Goal: Task Accomplishment & Management: Use online tool/utility

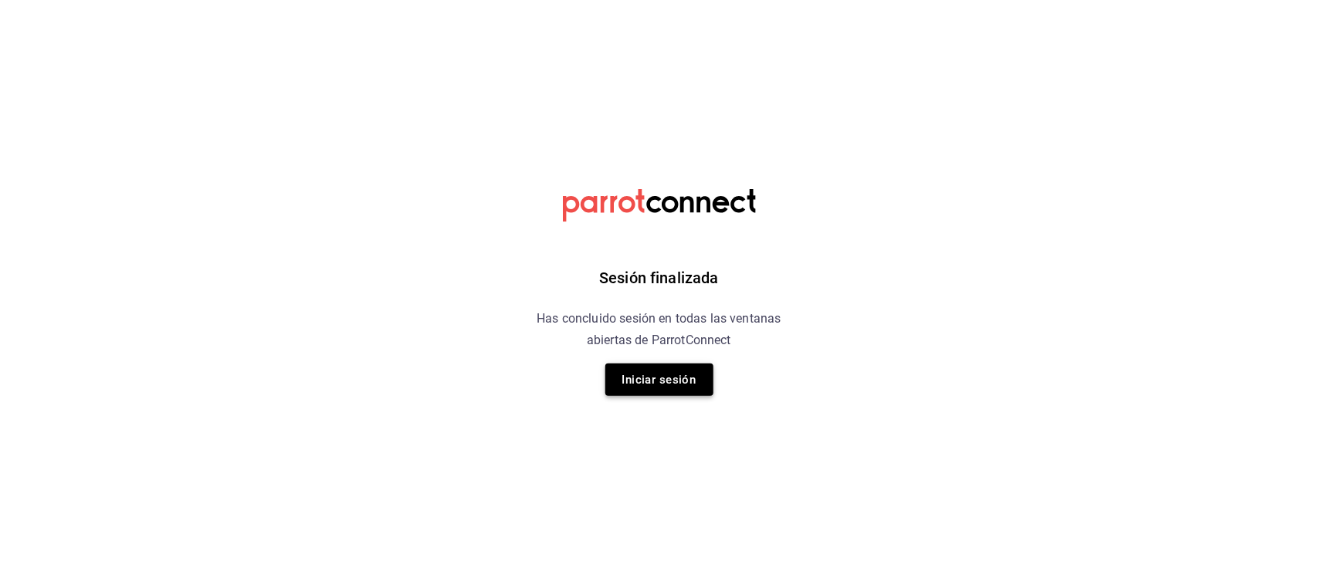
click at [689, 390] on button "Iniciar sesión" at bounding box center [659, 380] width 108 height 32
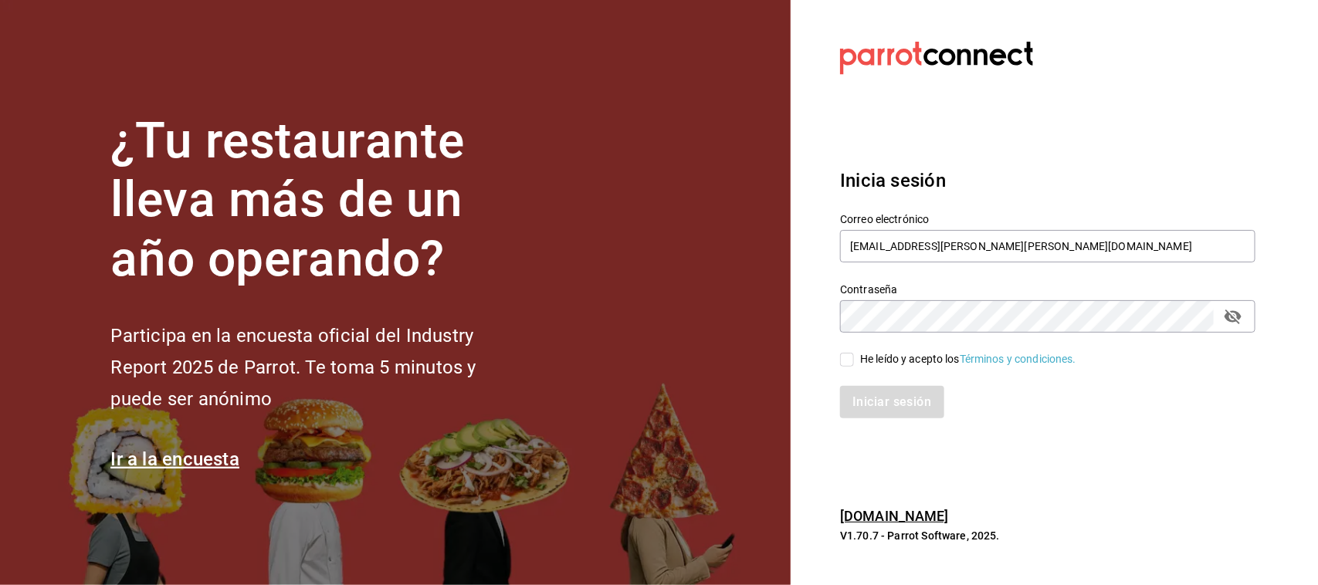
click at [851, 359] on input "He leído y acepto los Términos y condiciones." at bounding box center [847, 360] width 14 height 14
checkbox input "true"
click at [867, 411] on button "Iniciar sesión" at bounding box center [892, 402] width 105 height 32
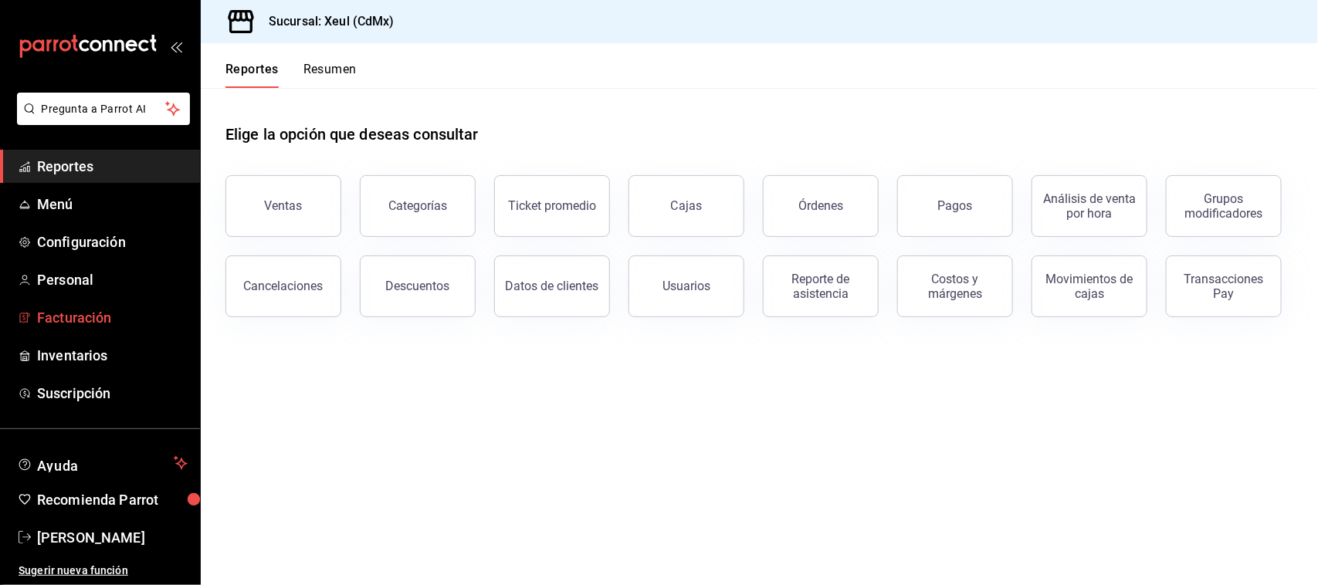
click at [83, 327] on span "Facturación" at bounding box center [112, 317] width 151 height 21
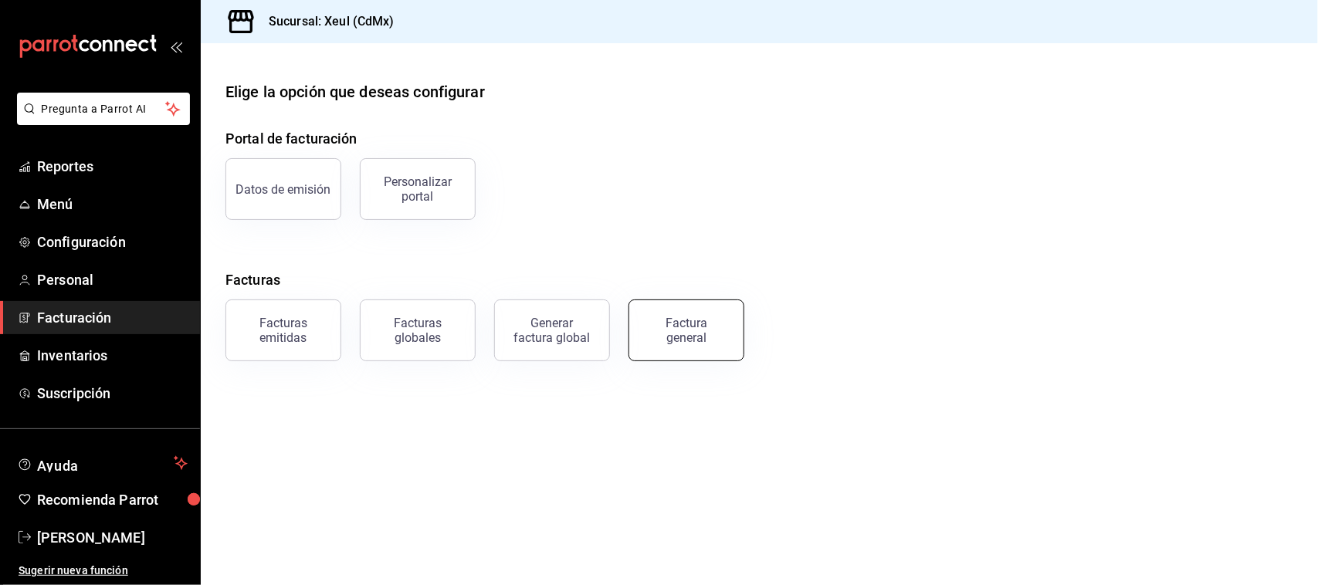
click at [679, 320] on div "Factura general" at bounding box center [686, 330] width 77 height 29
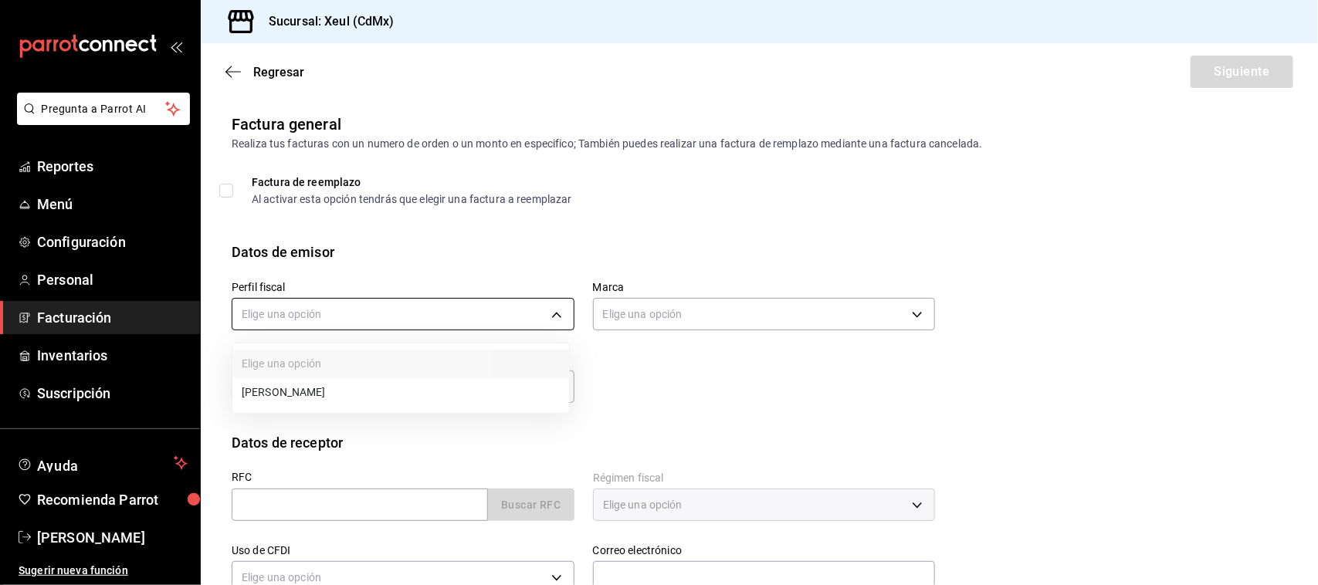
click at [492, 321] on body "Pregunta a Parrot AI Reportes Menú Configuración Personal Facturación Inventari…" at bounding box center [659, 292] width 1318 height 585
click at [479, 387] on li "[PERSON_NAME]" at bounding box center [400, 392] width 337 height 29
type input "554c110a-18dd-44f3-977d-186ab1f95351"
type input "556c56df-7d38-43a9-98c1-84be39c4f433"
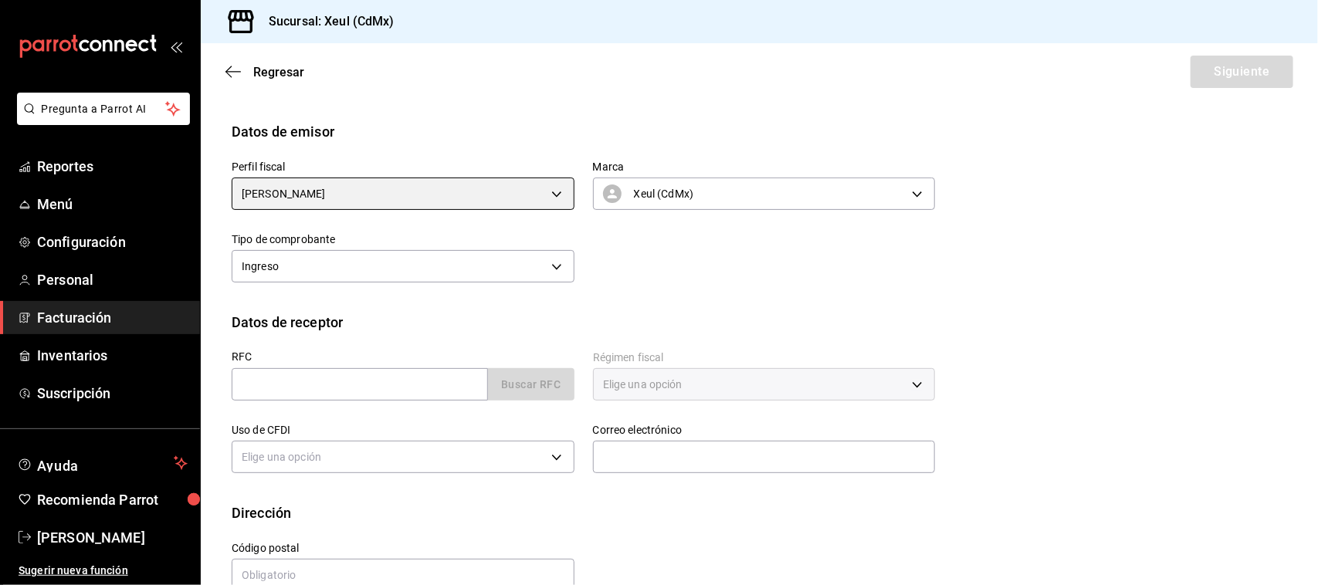
scroll to position [152, 0]
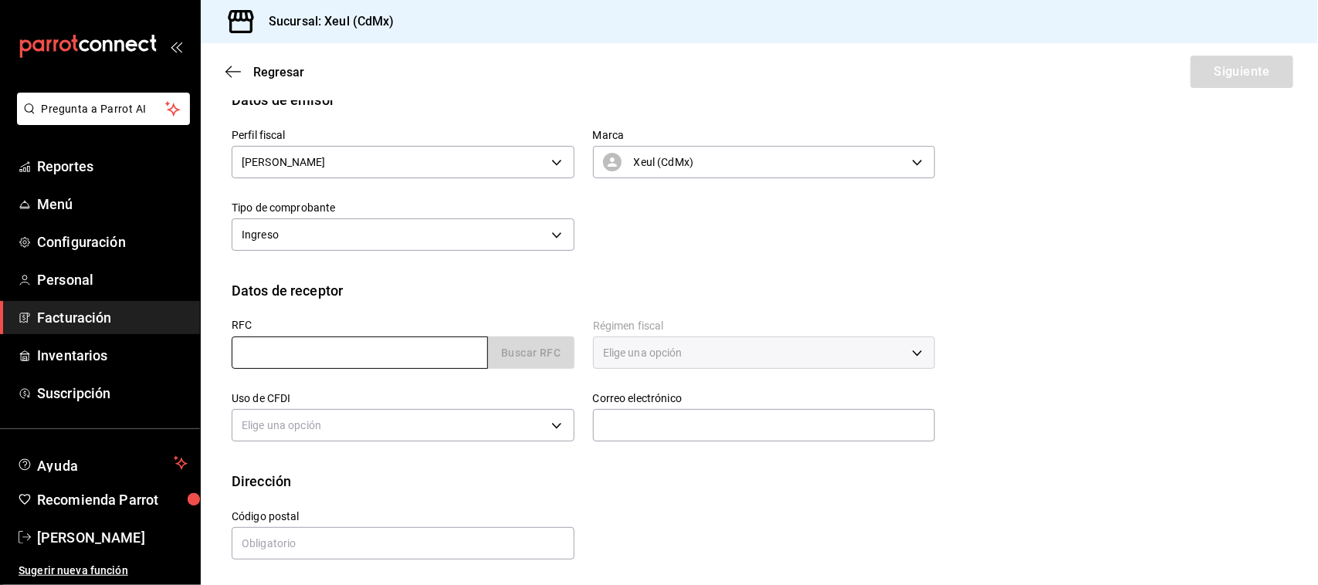
click at [428, 351] on input "text" at bounding box center [360, 353] width 256 height 32
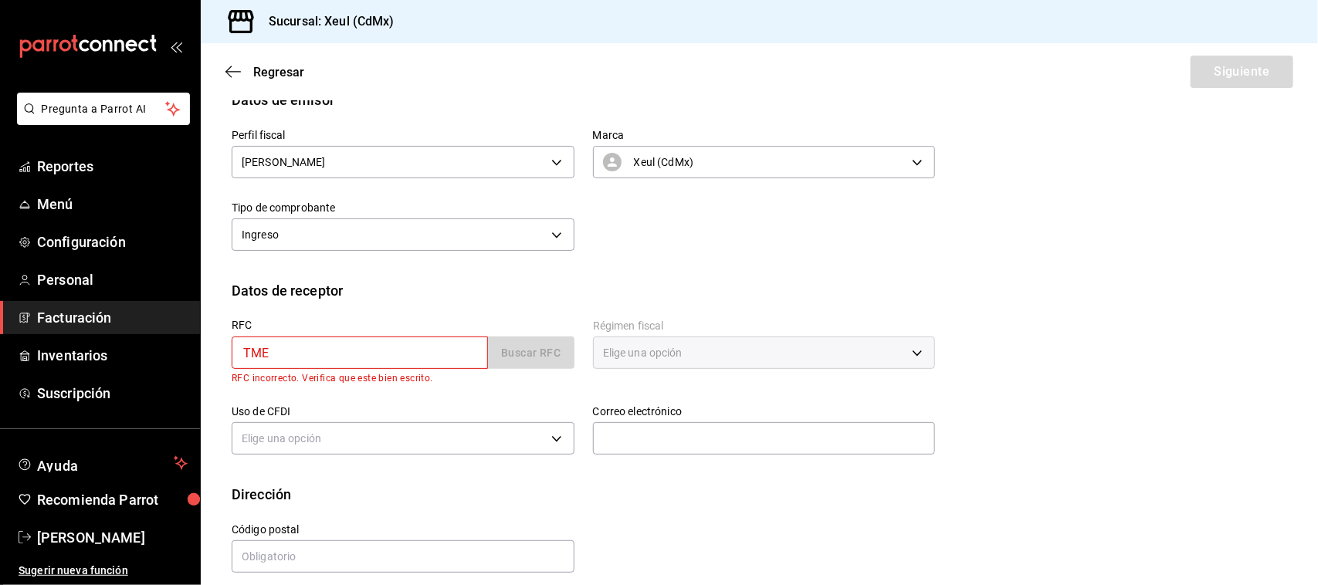
type input "TME070221ED2"
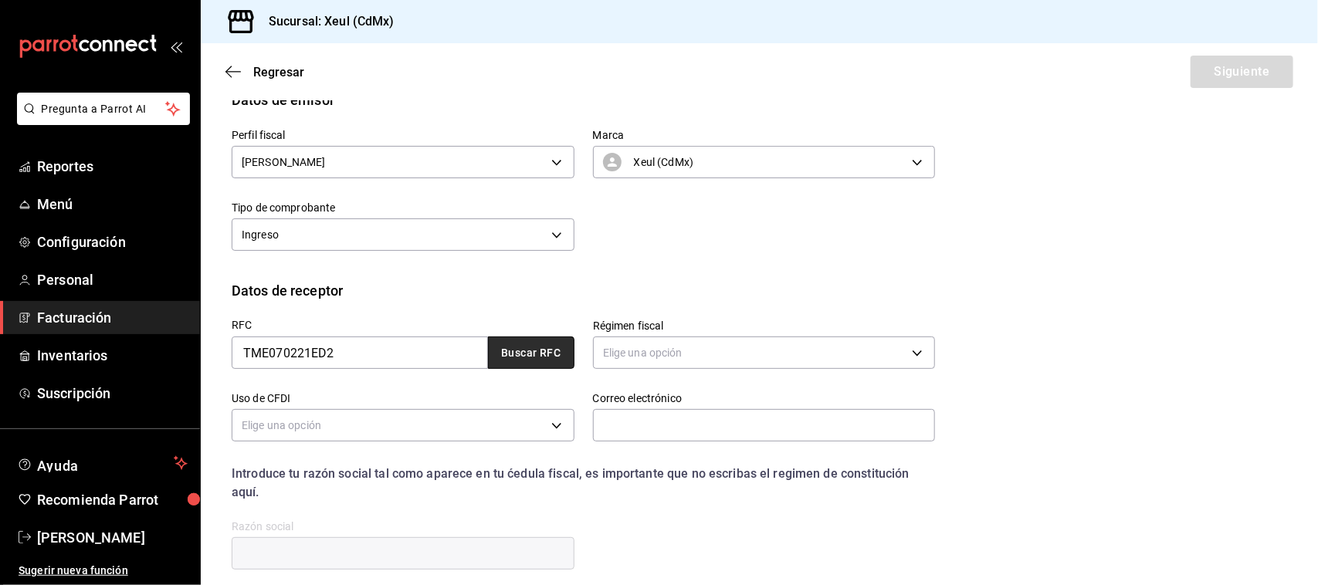
click at [546, 351] on button "Buscar RFC" at bounding box center [531, 353] width 86 height 32
type input "601"
type input "G03"
type input "[EMAIL_ADDRESS][DOMAIN_NAME]"
type input "11560"
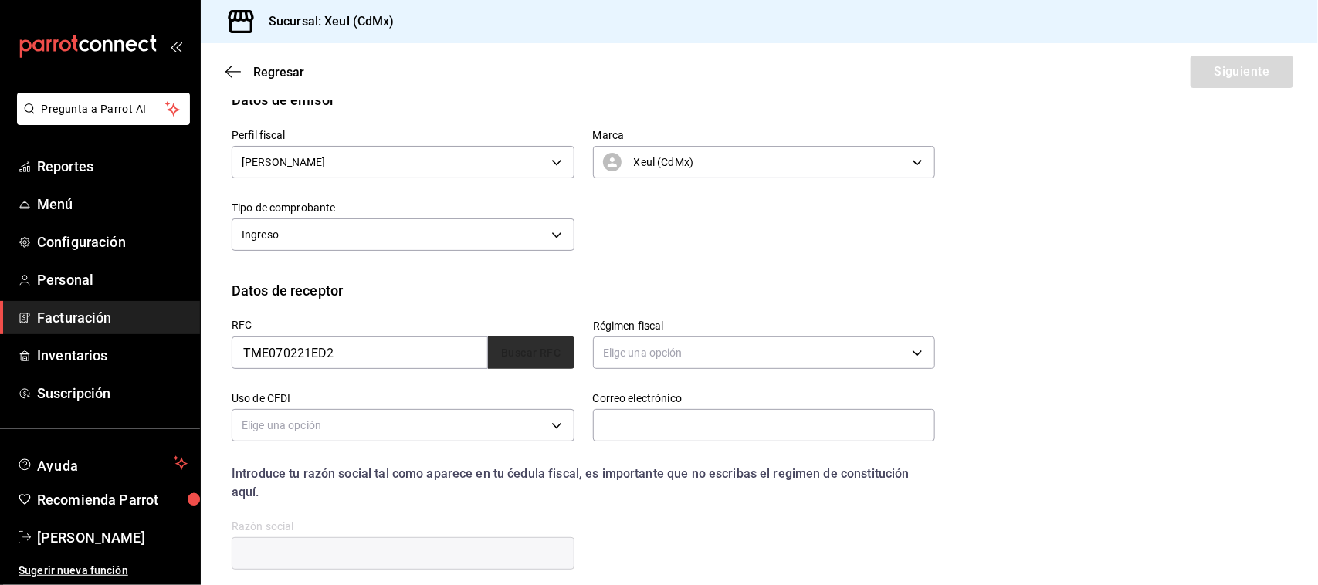
type input "TRENDSETERA DE [GEOGRAPHIC_DATA]"
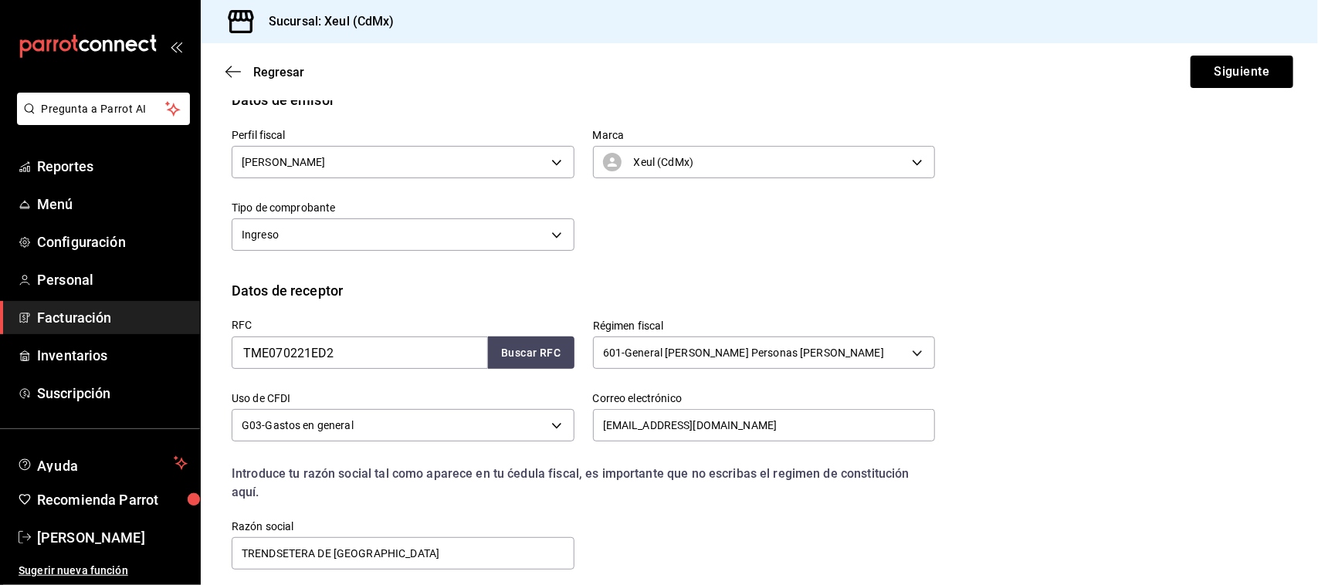
scroll to position [279, 0]
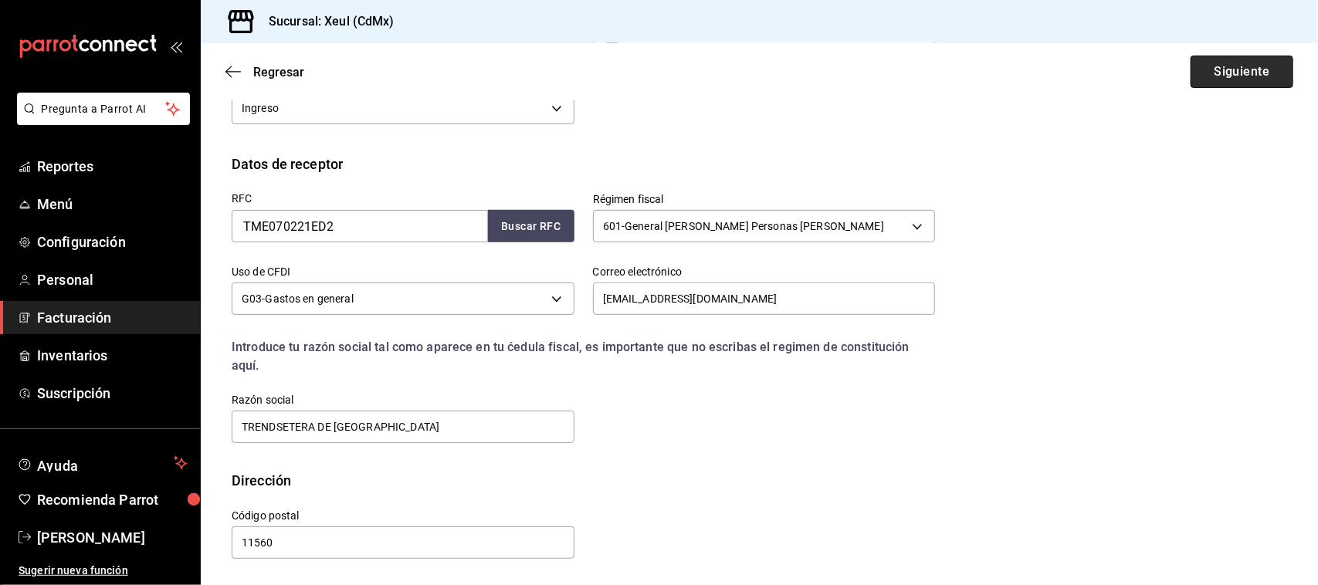
click at [1208, 56] on button "Siguiente" at bounding box center [1241, 72] width 103 height 32
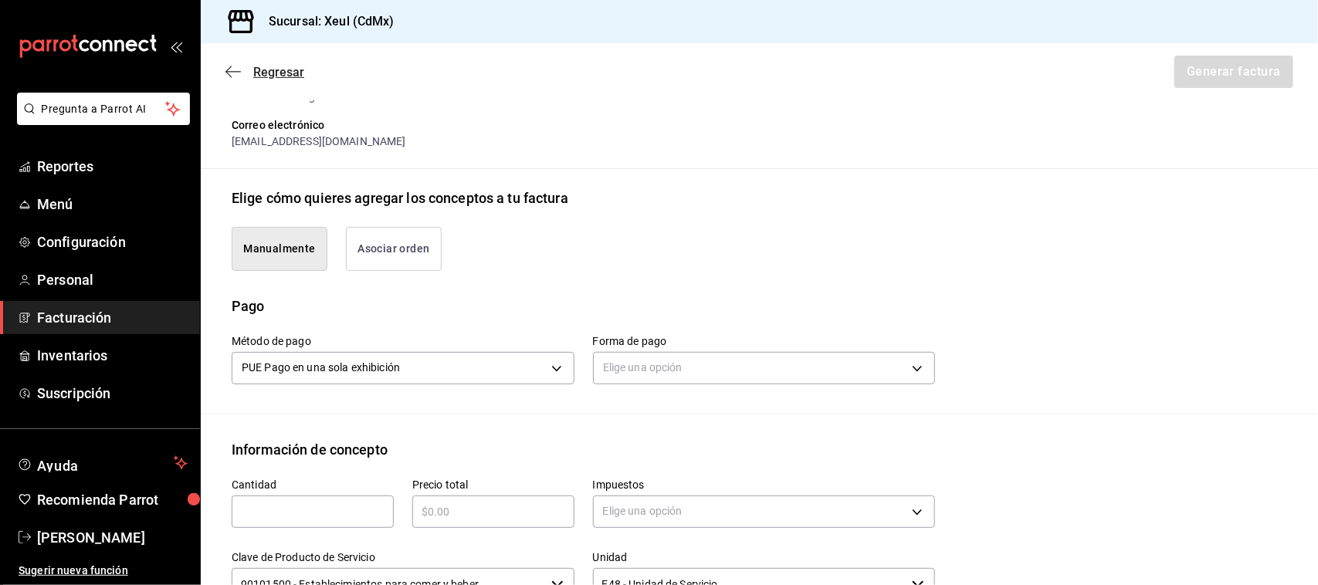
click at [232, 77] on icon "button" at bounding box center [232, 72] width 15 height 14
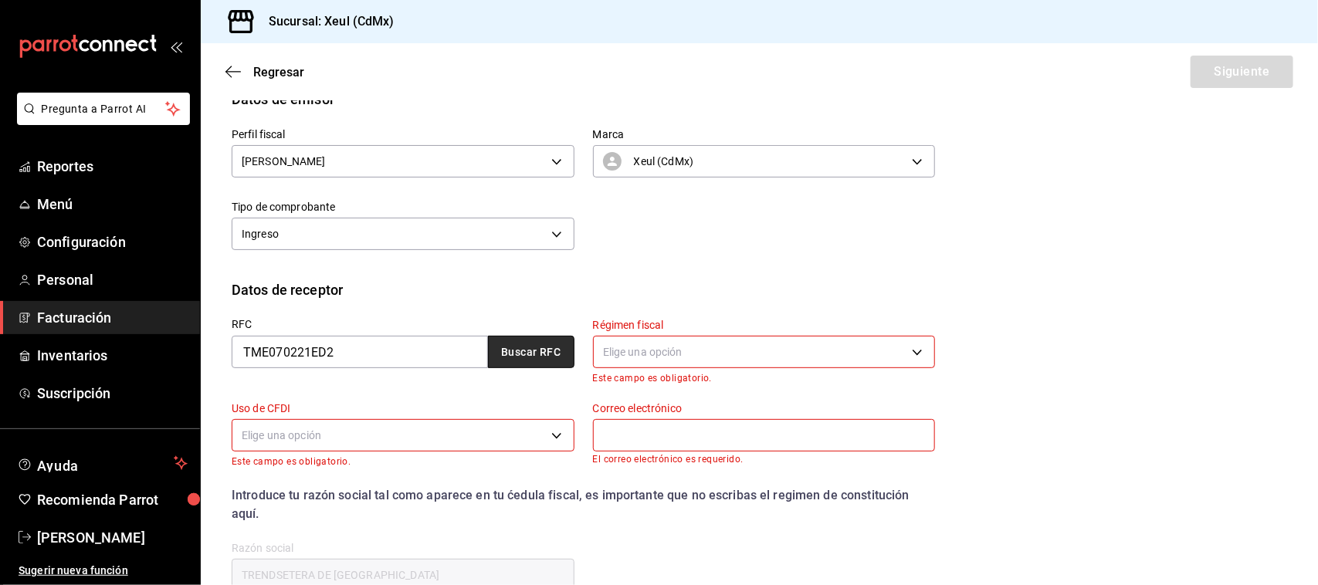
click at [554, 350] on button "Buscar RFC" at bounding box center [531, 352] width 86 height 32
type input "601"
type input "G03"
type input "[EMAIL_ADDRESS][DOMAIN_NAME]"
type input "11560"
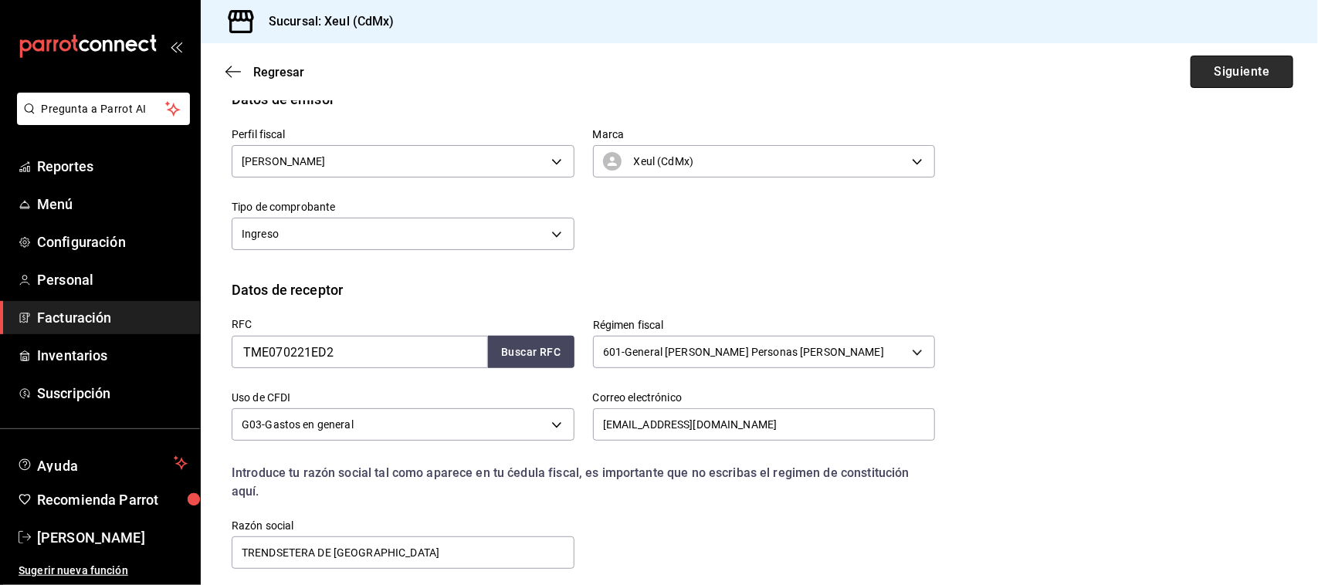
click at [1216, 73] on button "Siguiente" at bounding box center [1241, 72] width 103 height 32
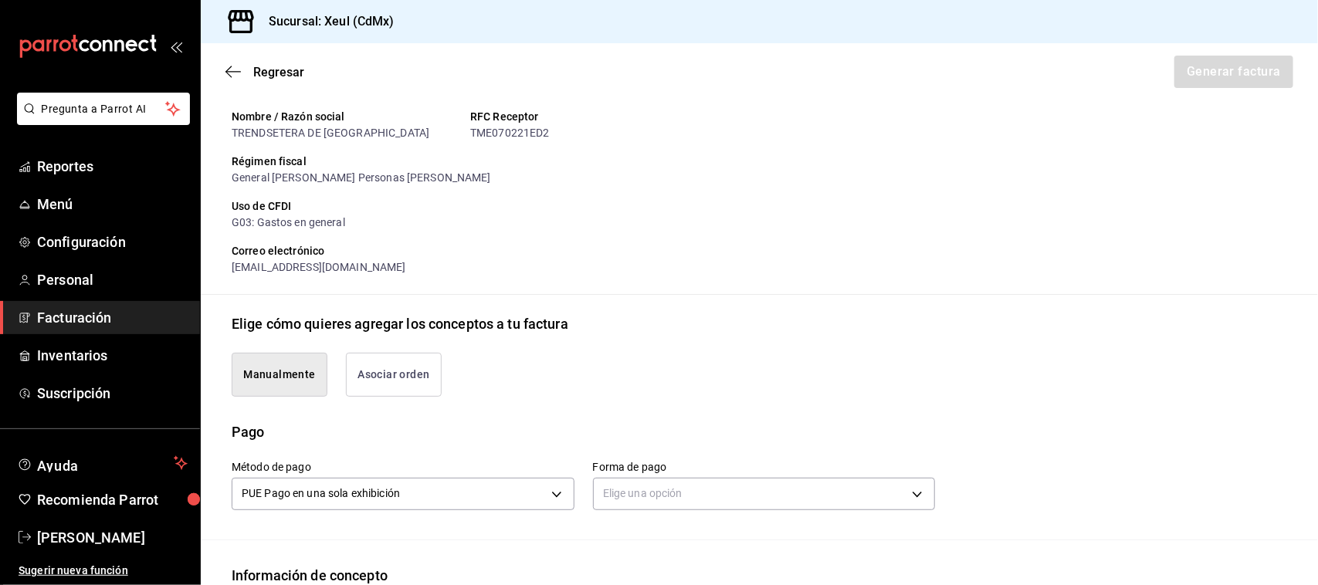
type input "90101500 - Establecimientos para comer y beber"
type input "E48 - Unidad de Servicio"
click at [857, 488] on body "Pregunta a Parrot AI Reportes Menú Configuración Personal Facturación Inventari…" at bounding box center [659, 292] width 1318 height 585
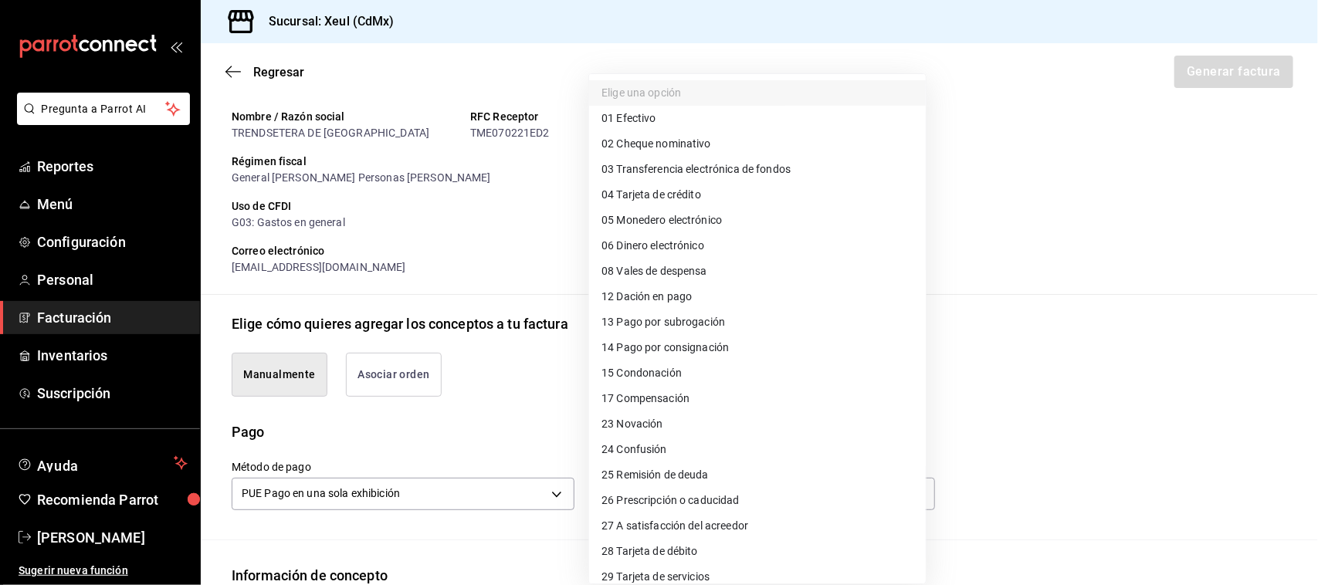
click at [712, 201] on li "04 Tarjeta de crédito" at bounding box center [757, 194] width 337 height 25
type input "04"
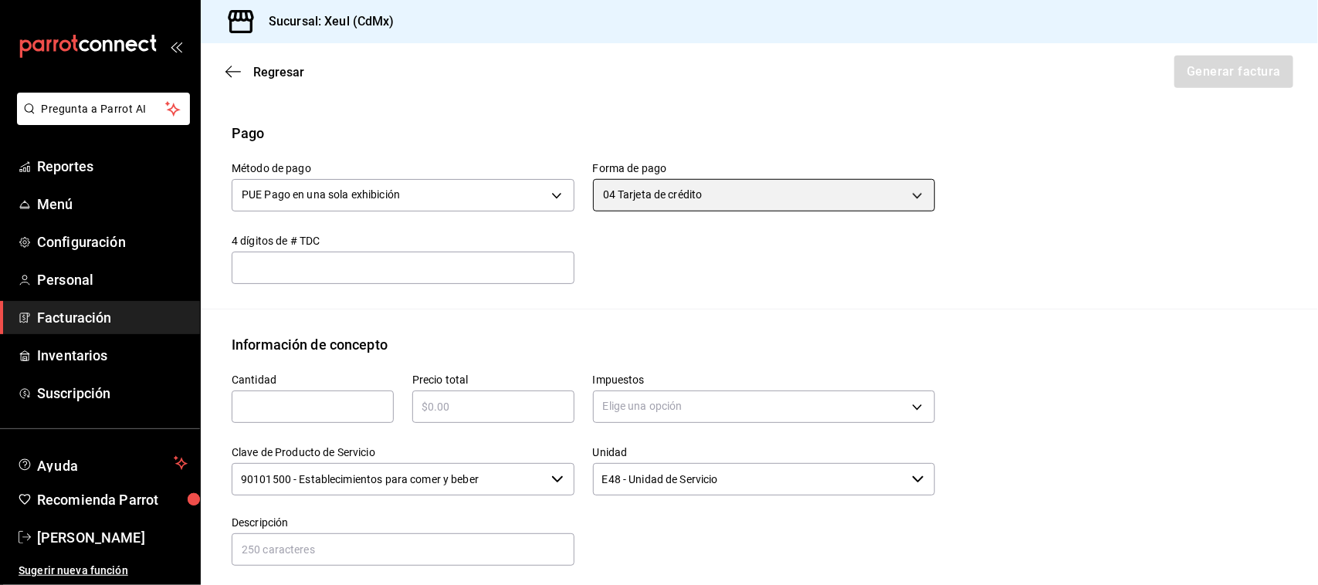
scroll to position [454, 0]
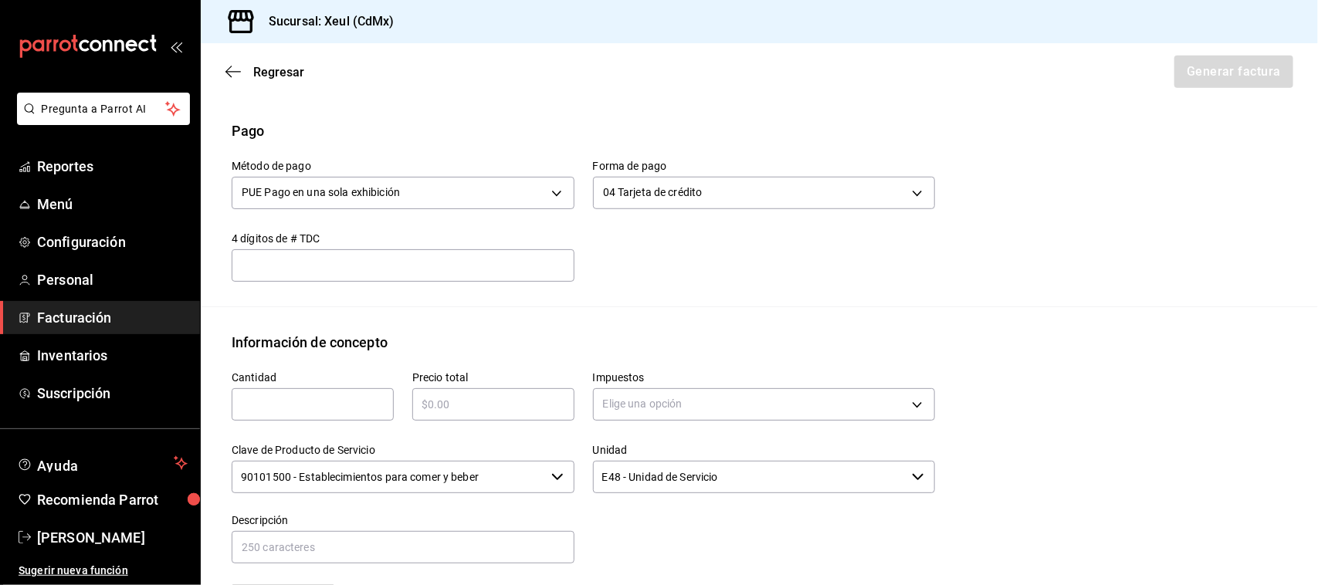
click at [360, 411] on input "text" at bounding box center [313, 404] width 162 height 19
type input "1"
click at [442, 401] on input "text" at bounding box center [493, 404] width 162 height 19
type input "$25152.23"
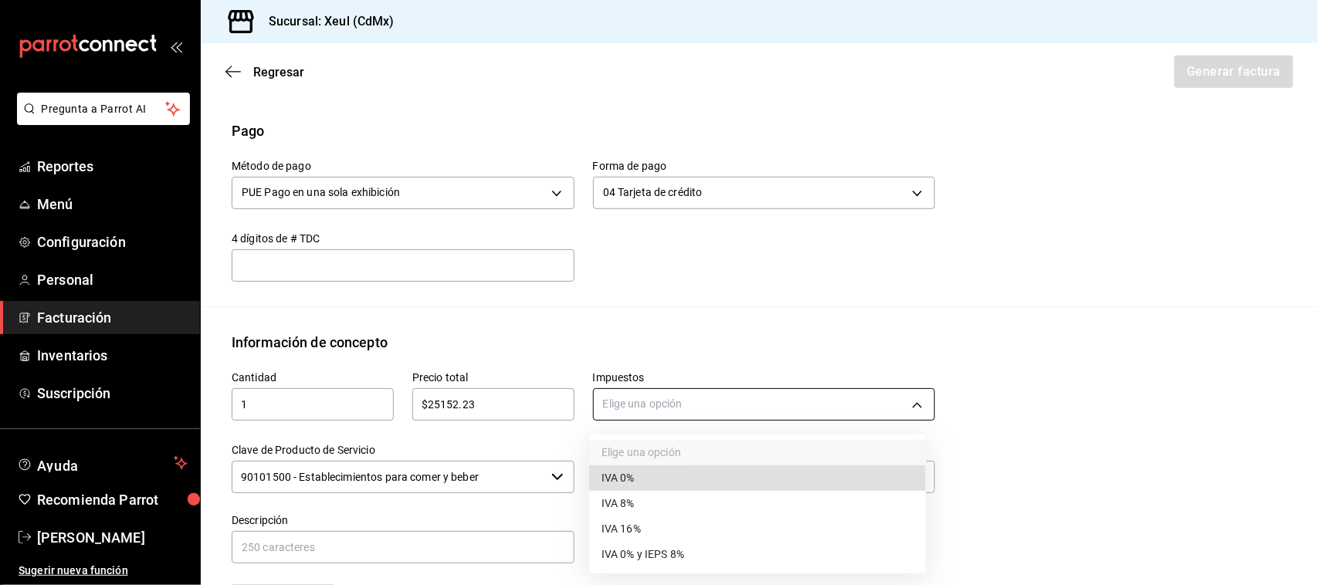
click at [676, 406] on body "Pregunta a Parrot AI Reportes Menú Configuración Personal Facturación Inventari…" at bounding box center [659, 292] width 1318 height 585
click at [655, 521] on li "IVA 16%" at bounding box center [757, 528] width 337 height 25
type input "IVA_16"
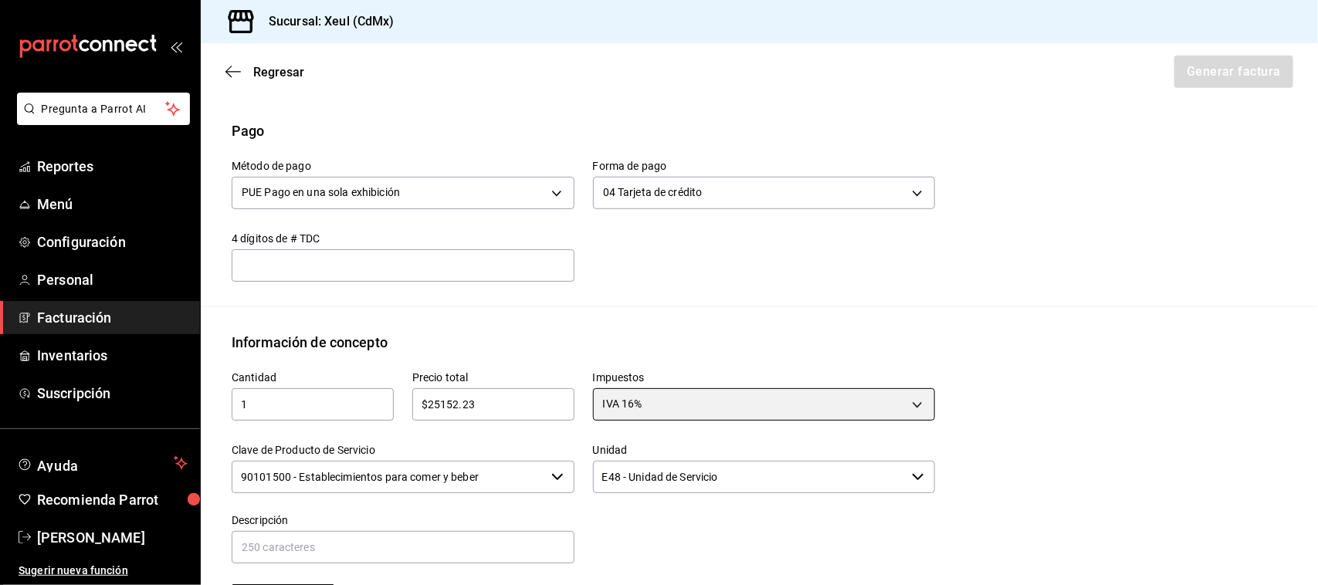
scroll to position [692, 0]
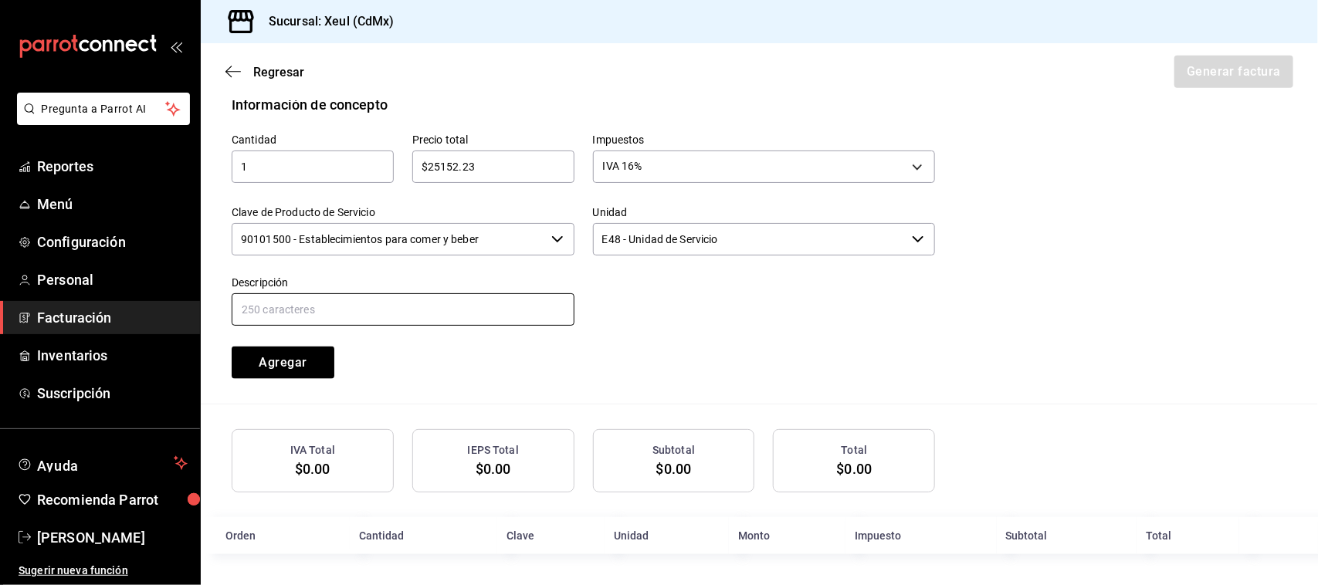
click at [364, 306] on input "text" at bounding box center [403, 309] width 343 height 32
type input "c"
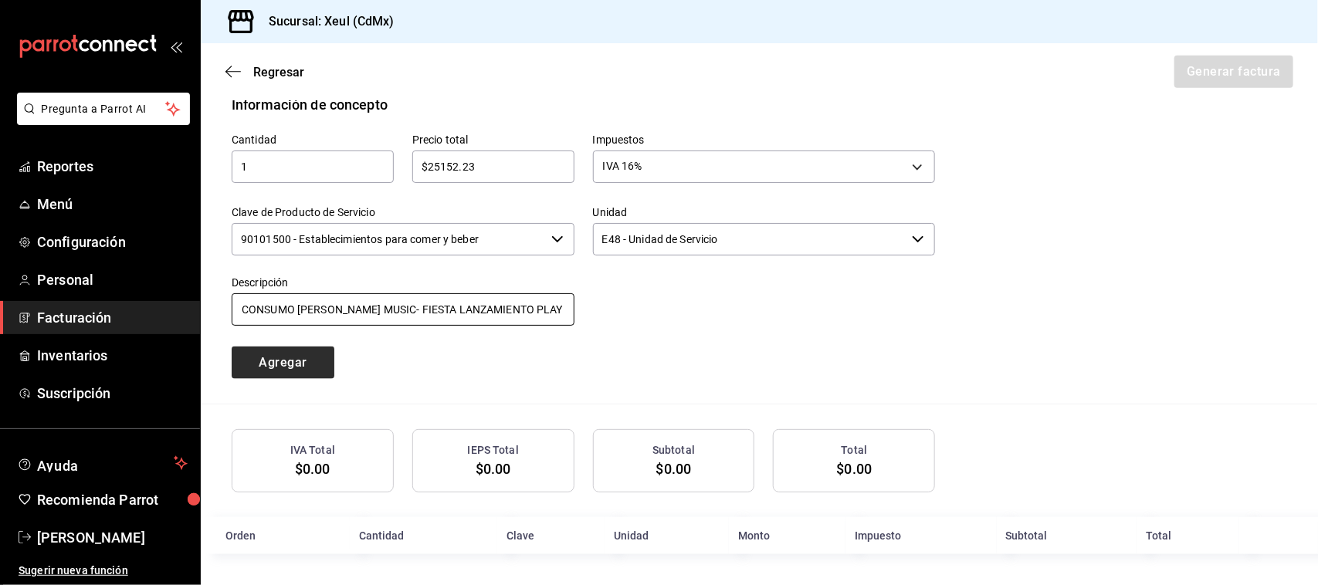
type input "CONSUMO [PERSON_NAME] MUSIC- FIESTA LANZAMIENTO PLAY"
click at [298, 367] on button "Agregar" at bounding box center [283, 363] width 103 height 32
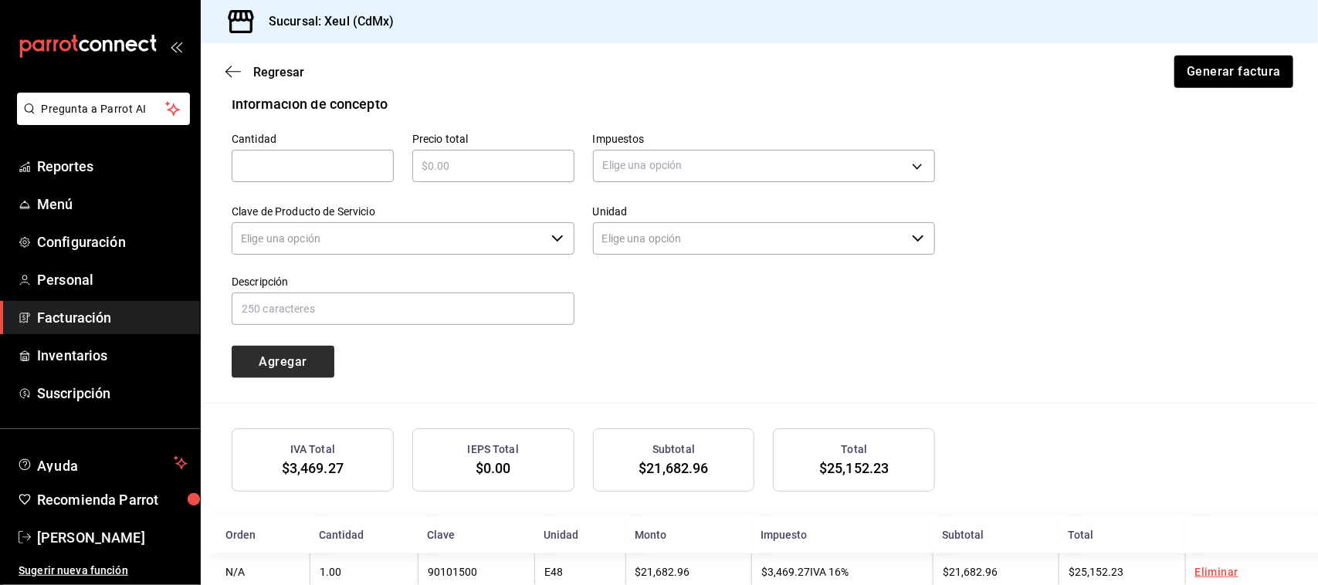
type input "90101500 - Establecimientos para comer y beber"
type input "E48 - Unidad de Servicio"
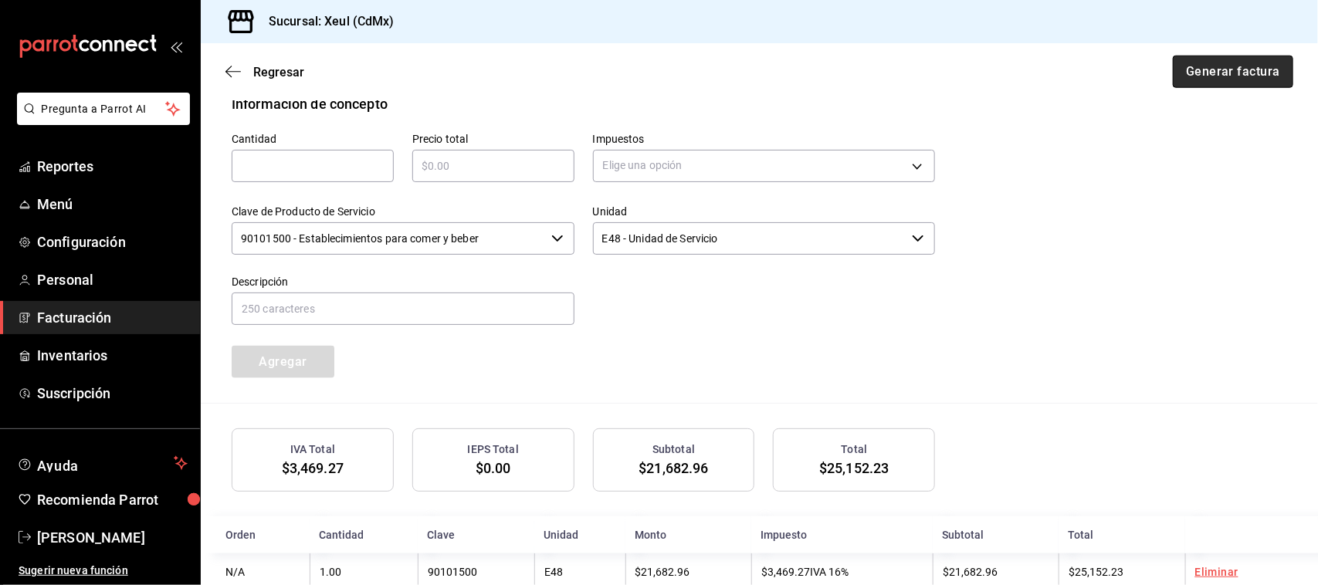
click at [1200, 78] on button "Generar factura" at bounding box center [1233, 72] width 120 height 32
